Goal: Task Accomplishment & Management: Manage account settings

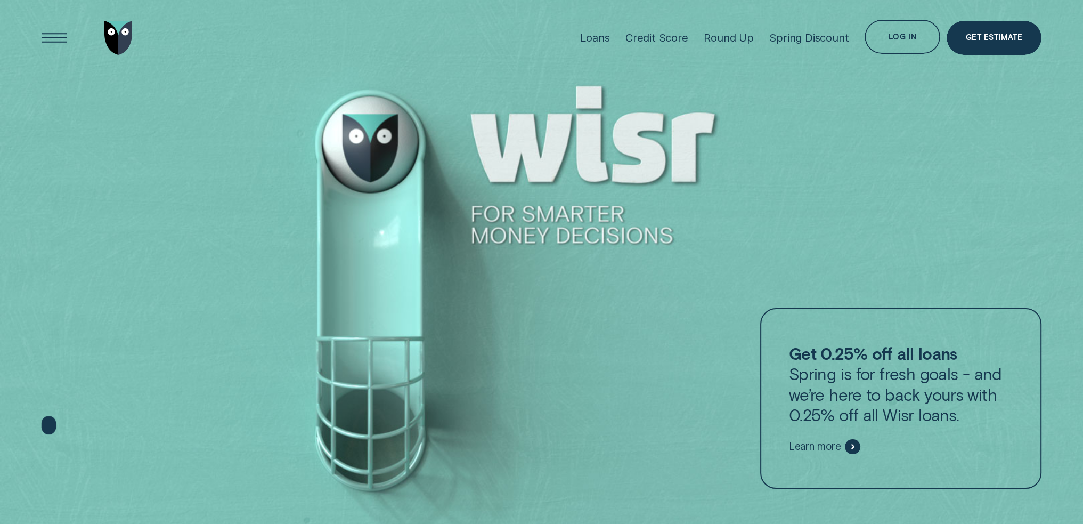
click at [901, 40] on div "Log in" at bounding box center [903, 38] width 28 height 6
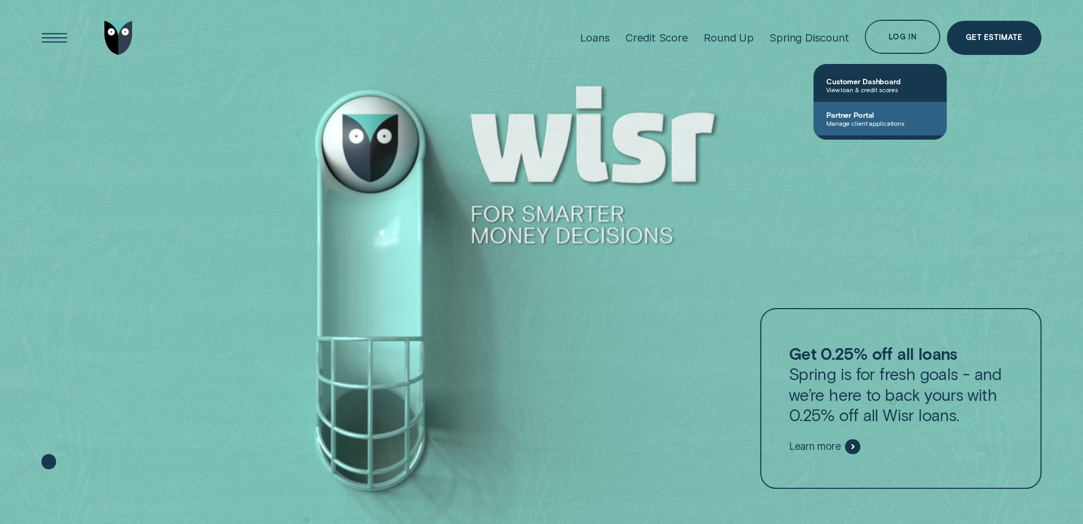
click at [872, 121] on span "Manage client applications" at bounding box center [881, 122] width 108 height 7
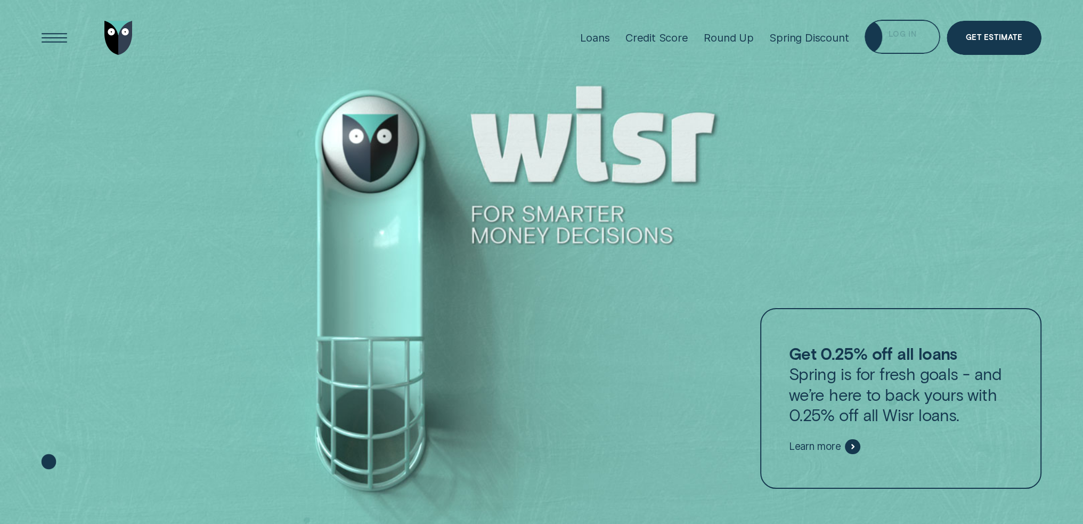
click at [896, 42] on div "Log in" at bounding box center [903, 37] width 76 height 34
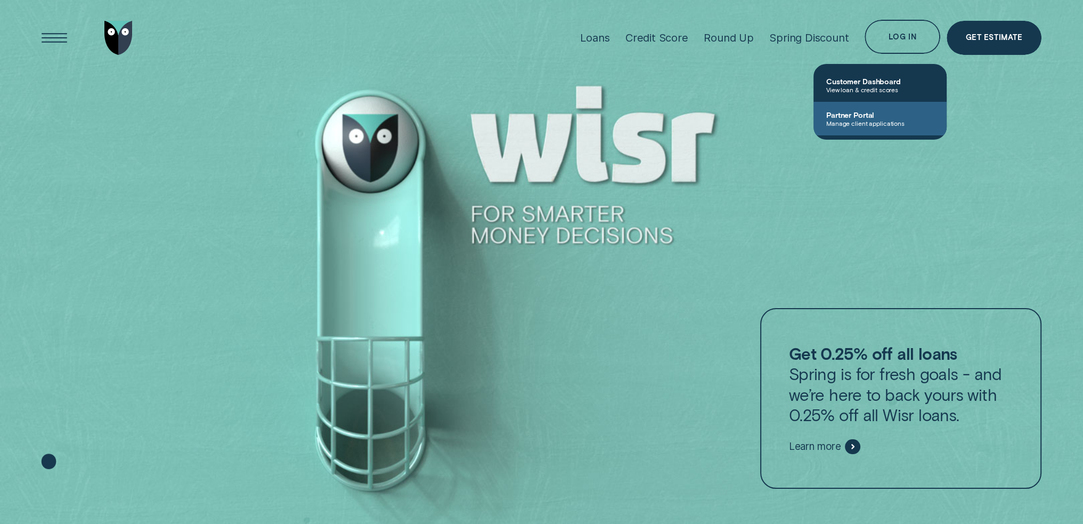
click at [863, 119] on span "Manage client applications" at bounding box center [881, 122] width 108 height 7
